Goal: Check status: Check status

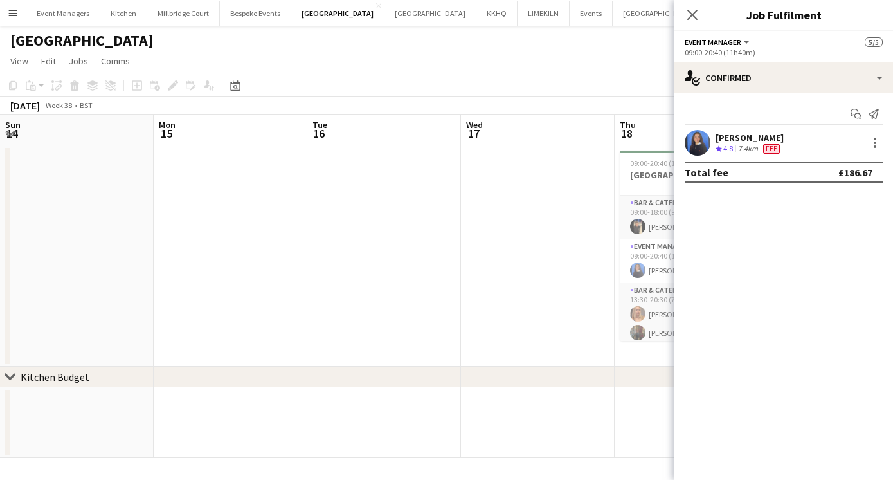
scroll to position [0, 461]
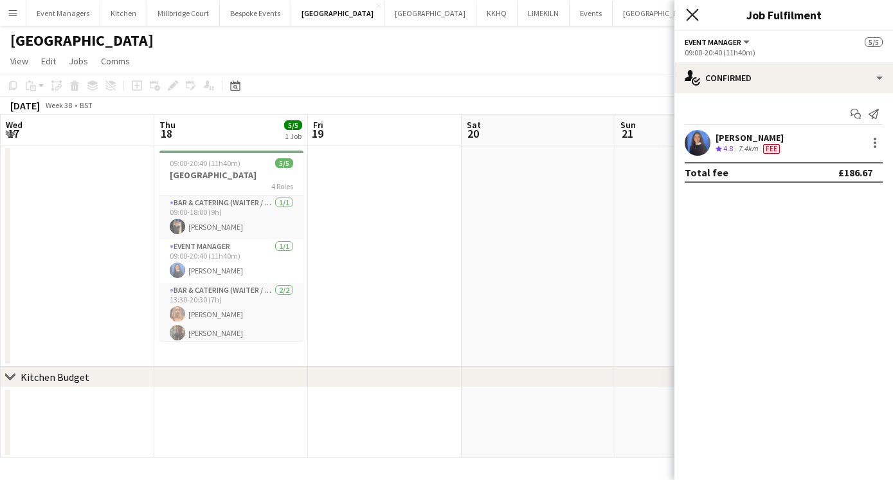
click at [692, 17] on icon "Close pop-in" at bounding box center [692, 14] width 12 height 12
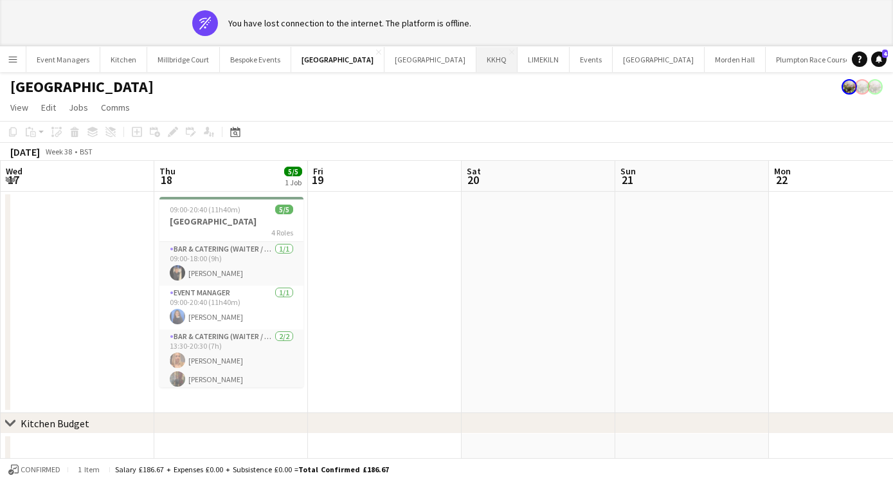
click at [477, 64] on button "KKHQ Close" at bounding box center [497, 59] width 41 height 25
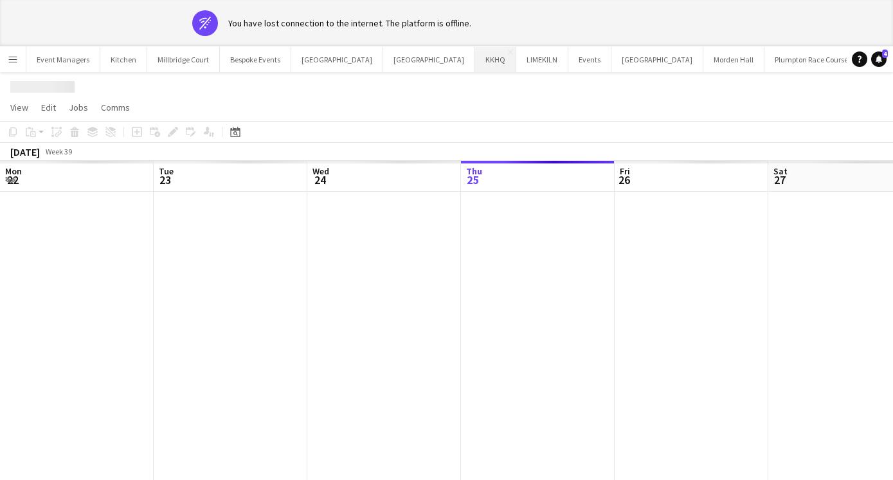
scroll to position [0, 307]
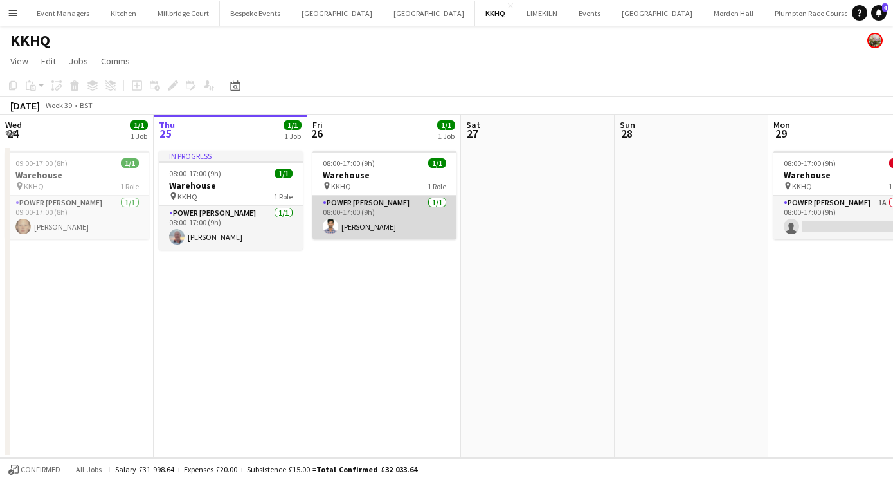
click at [358, 231] on app-card-role "Power [PERSON_NAME] [DATE] 08:00-17:00 (9h) [PERSON_NAME]" at bounding box center [385, 218] width 144 height 44
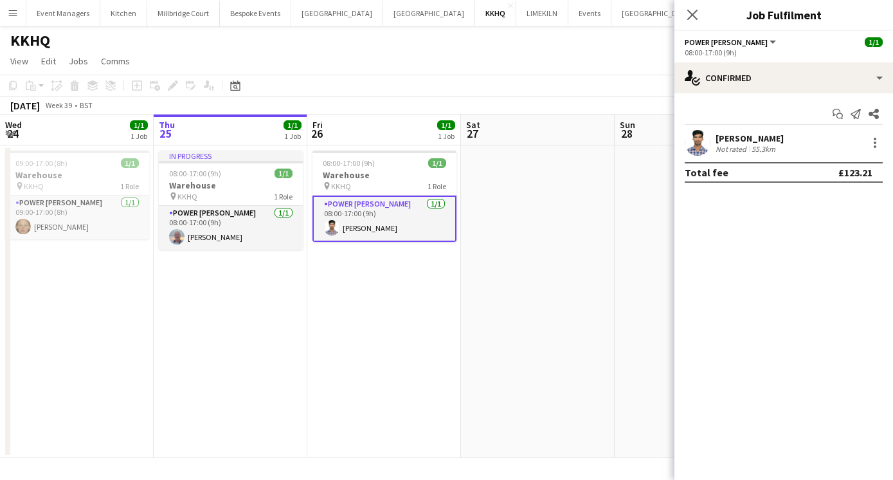
click at [696, 154] on app-user-avatar at bounding box center [698, 143] width 26 height 26
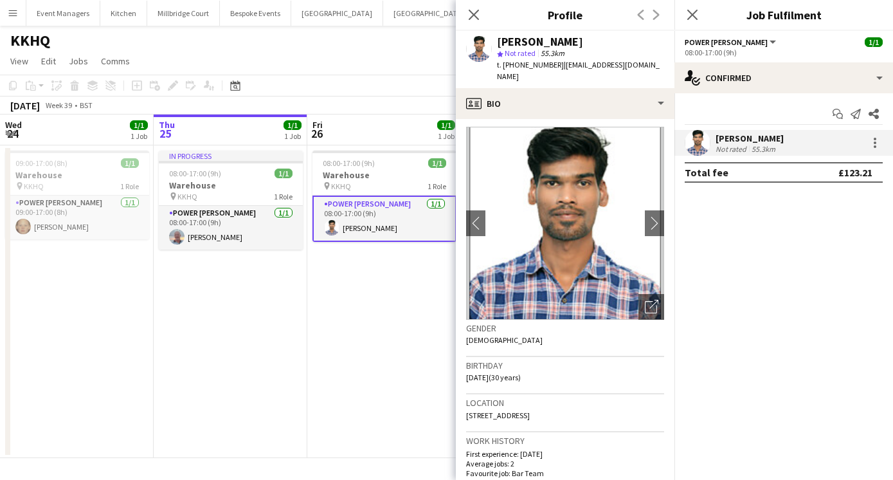
scroll to position [0, 0]
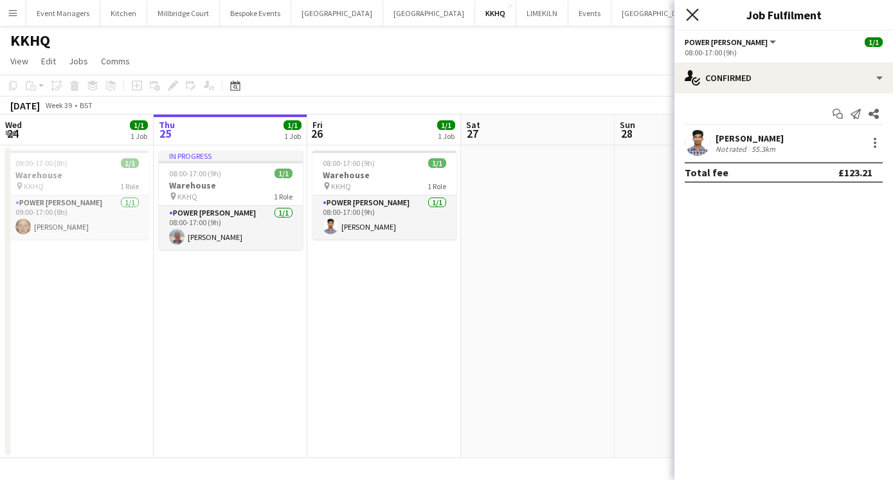
click at [693, 13] on icon "Close pop-in" at bounding box center [692, 14] width 12 height 12
